Goal: Task Accomplishment & Management: Manage account settings

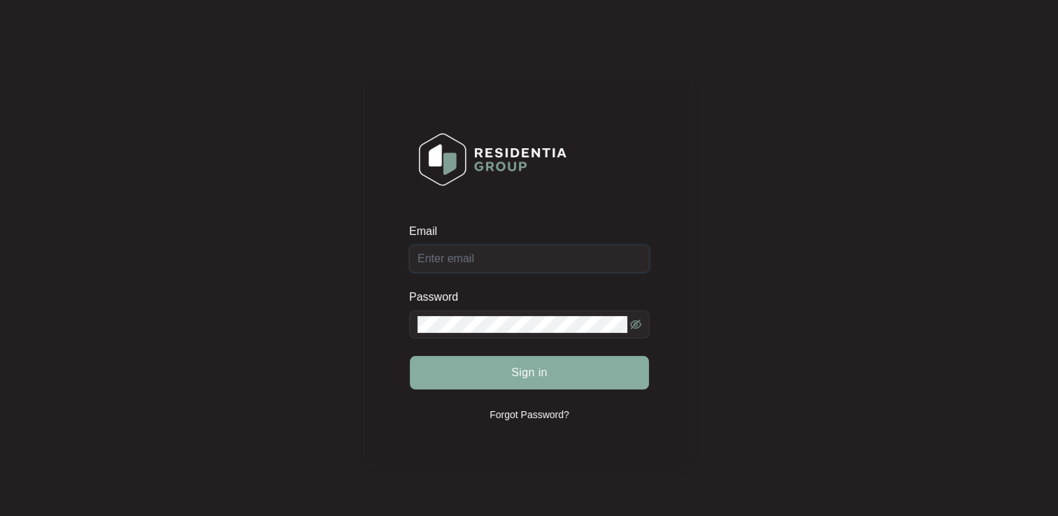
type input "[EMAIL_ADDRESS][DOMAIN_NAME]"
click at [534, 377] on span "Sign in" at bounding box center [529, 372] width 36 height 17
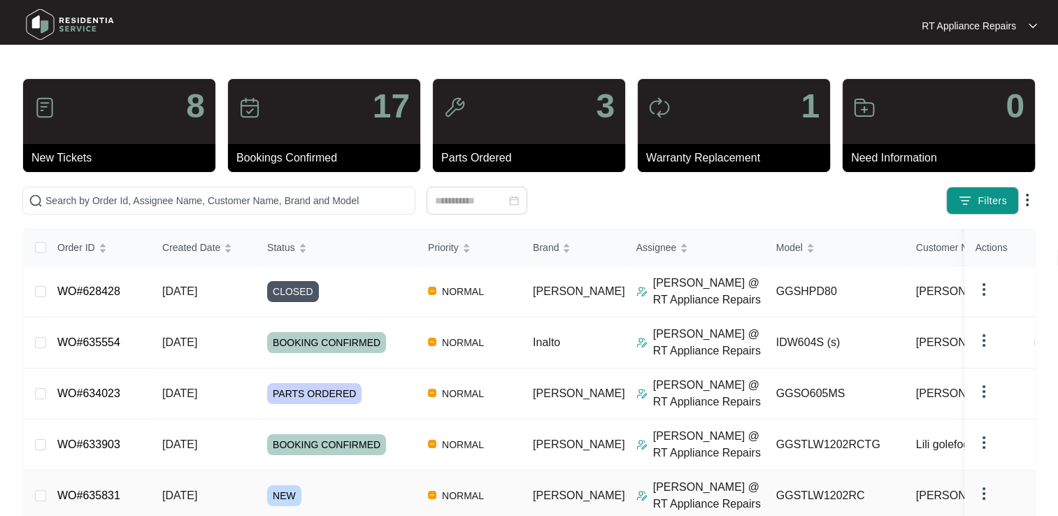
click at [101, 492] on link "WO#635831" at bounding box center [88, 495] width 63 height 12
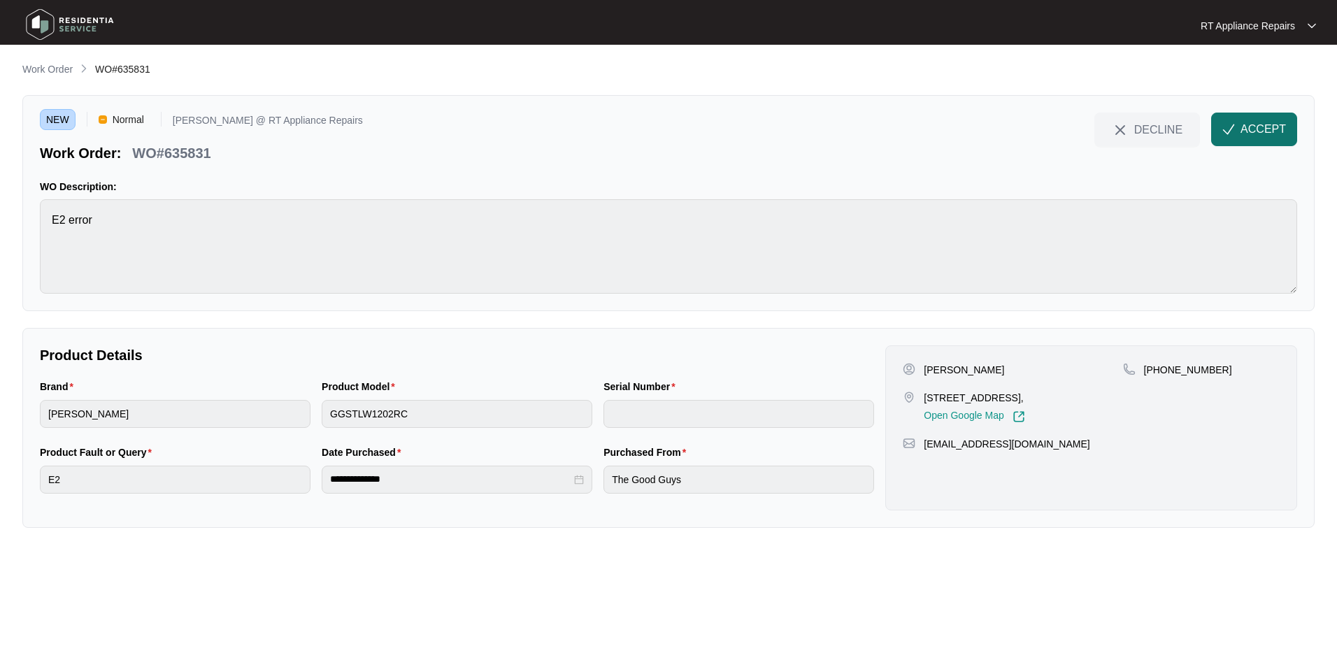
click at [1057, 124] on span "ACCEPT" at bounding box center [1262, 129] width 45 height 17
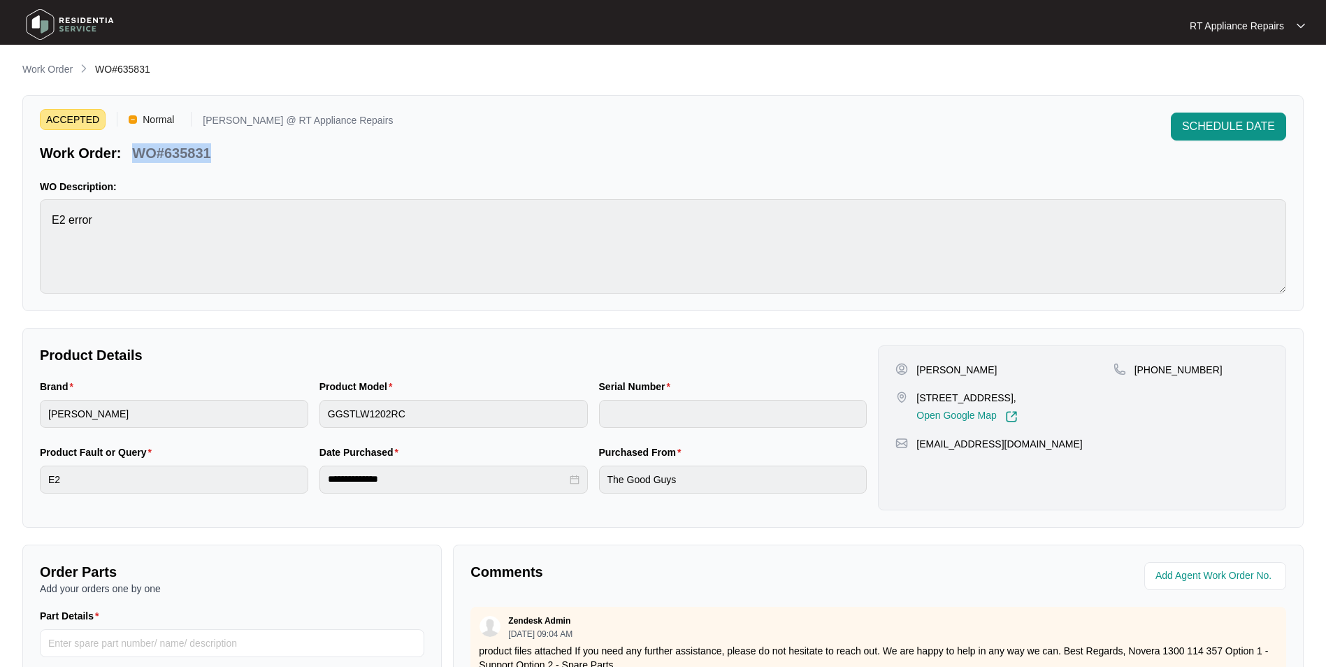
drag, startPoint x: 134, startPoint y: 152, endPoint x: 210, endPoint y: 149, distance: 76.2
click at [210, 149] on p "WO#635831" at bounding box center [171, 153] width 78 height 20
copy p "WO#635831"
click at [331, 168] on div "ACCEPTED Normal [PERSON_NAME] @ RT Appliance Repairs Work Order: WO#635831 SCHE…" at bounding box center [662, 203] width 1281 height 216
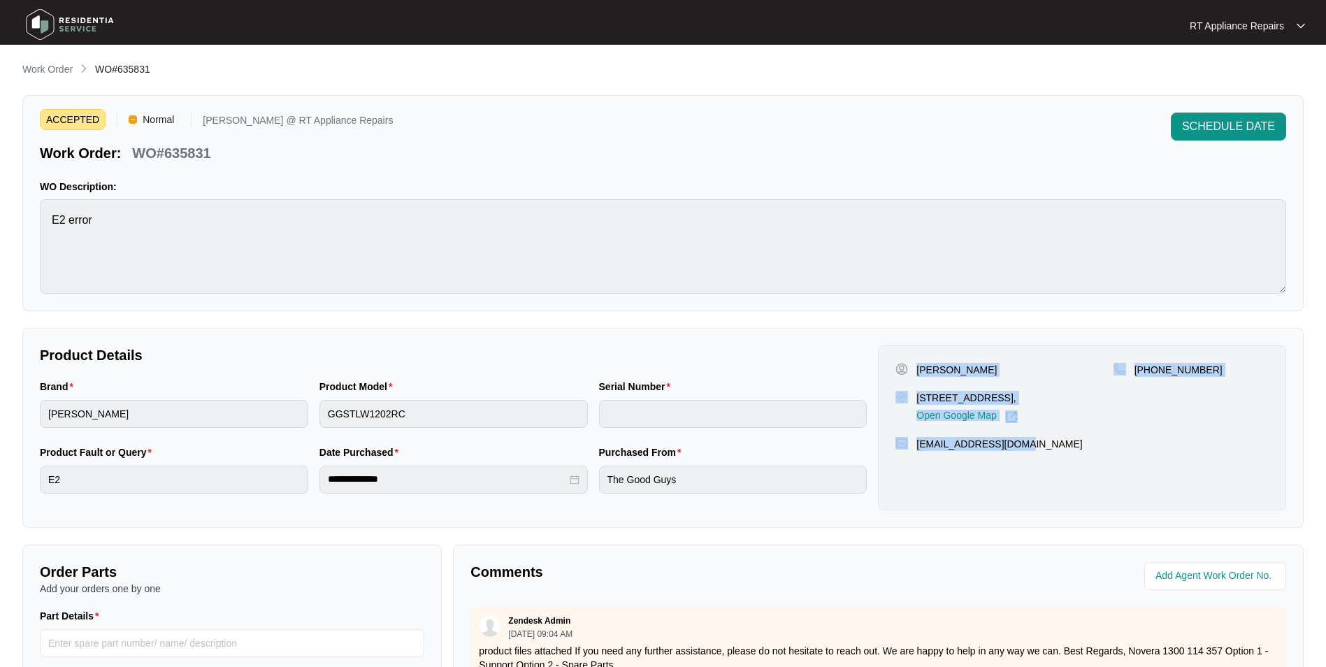
drag, startPoint x: 918, startPoint y: 366, endPoint x: 1030, endPoint y: 442, distance: 135.9
click at [1030, 442] on div "[PERSON_NAME] [STREET_ADDRESS][PERSON_NAME], Open Google Map [PHONE_NUMBER] [EM…" at bounding box center [1082, 427] width 408 height 165
copy div "[PERSON_NAME] [STREET_ADDRESS][PERSON_NAME], Open Google Map [PHONE_NUMBER] [EM…"
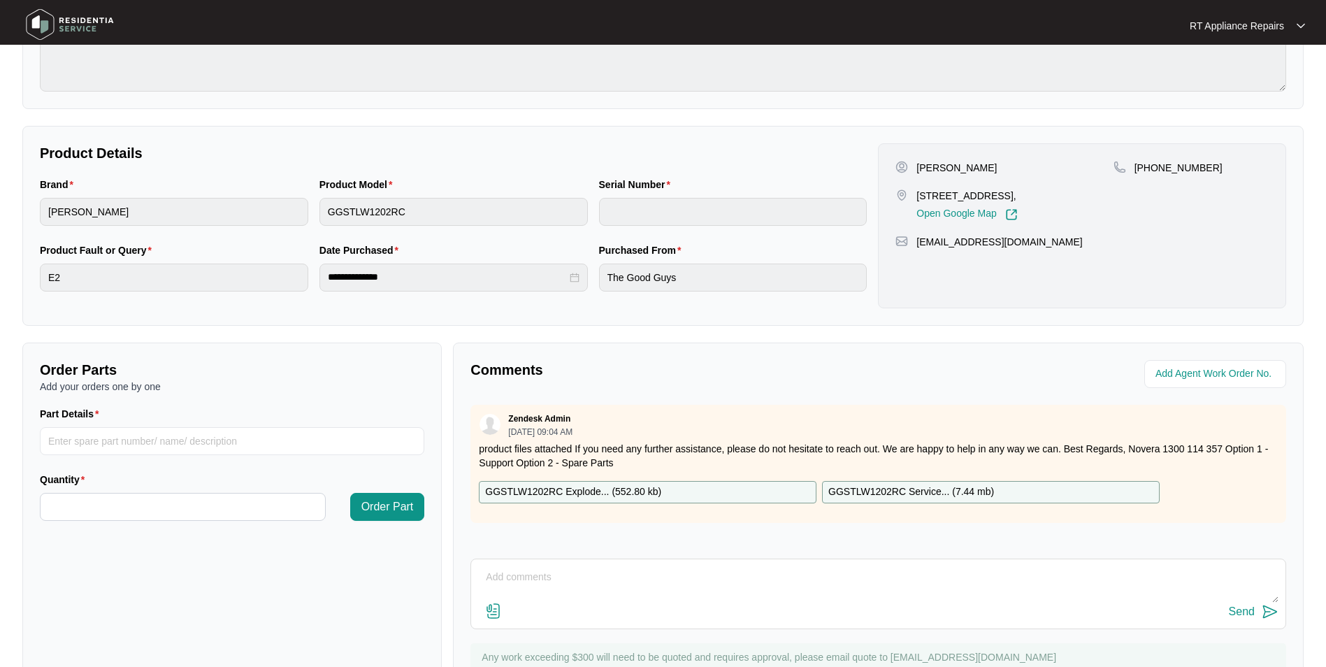
scroll to position [261, 0]
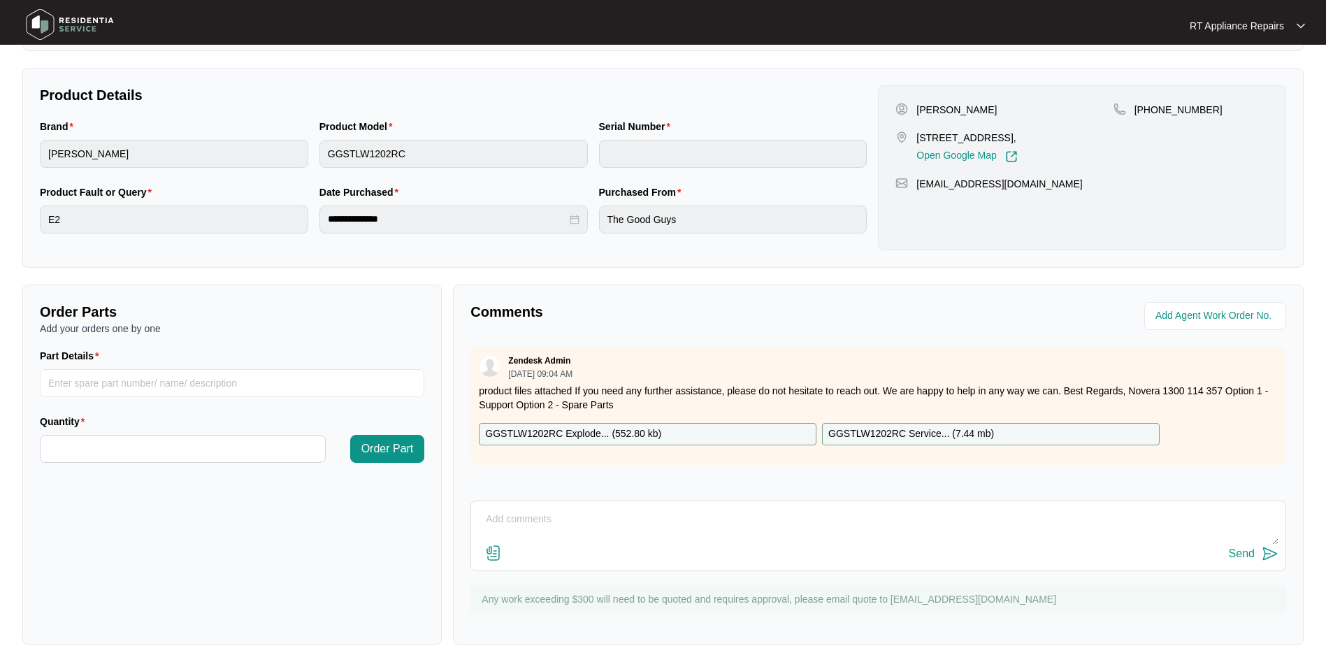
click at [977, 435] on p "GGSTLW1202RC Service... ( 7.44 mb )" at bounding box center [911, 433] width 166 height 15
click at [1057, 25] on p "RT Appliance Repairs" at bounding box center [1237, 26] width 94 height 14
click at [1057, 78] on p "Log Out" at bounding box center [1258, 75] width 71 height 14
